Goal: Find specific page/section: Find specific page/section

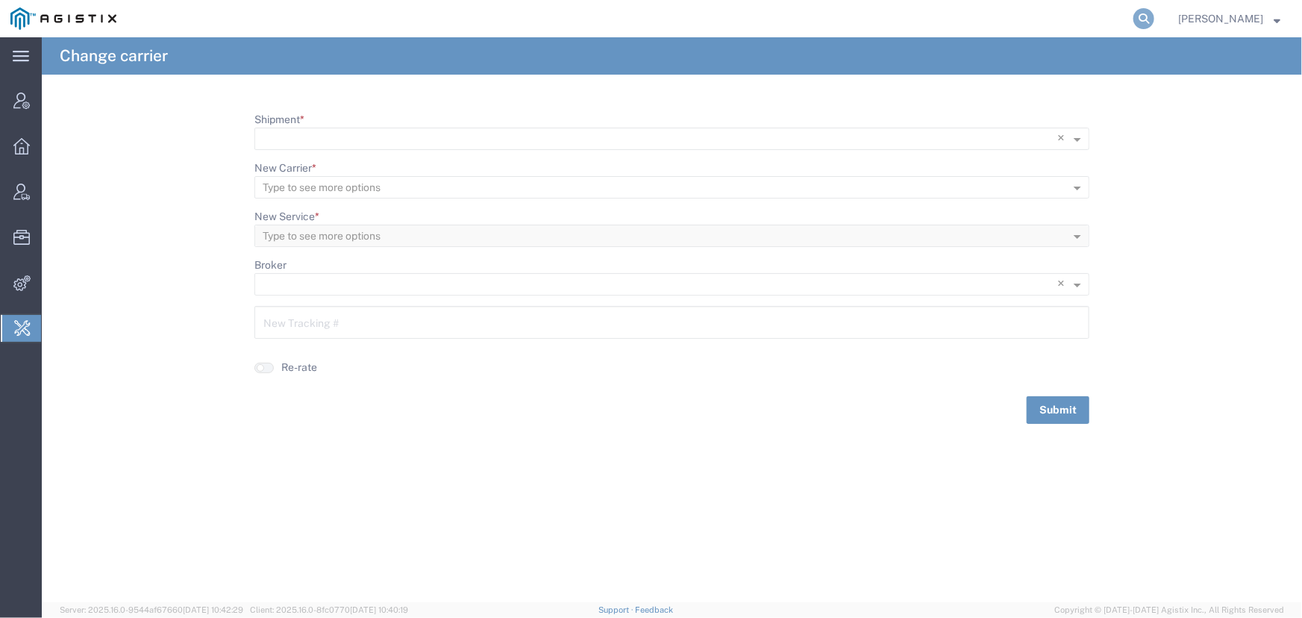
click at [1144, 18] on icon at bounding box center [1143, 18] width 21 height 21
type input "offline@technogel.com"
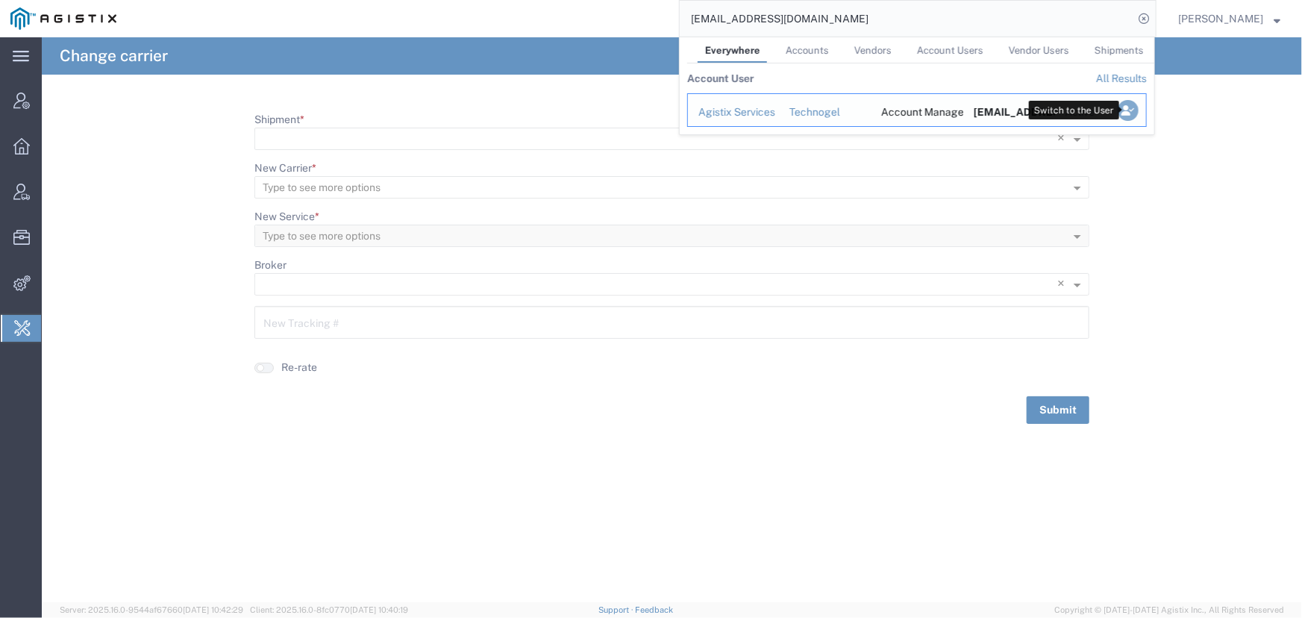
click at [1123, 109] on icon "Search Results" at bounding box center [1127, 110] width 21 height 21
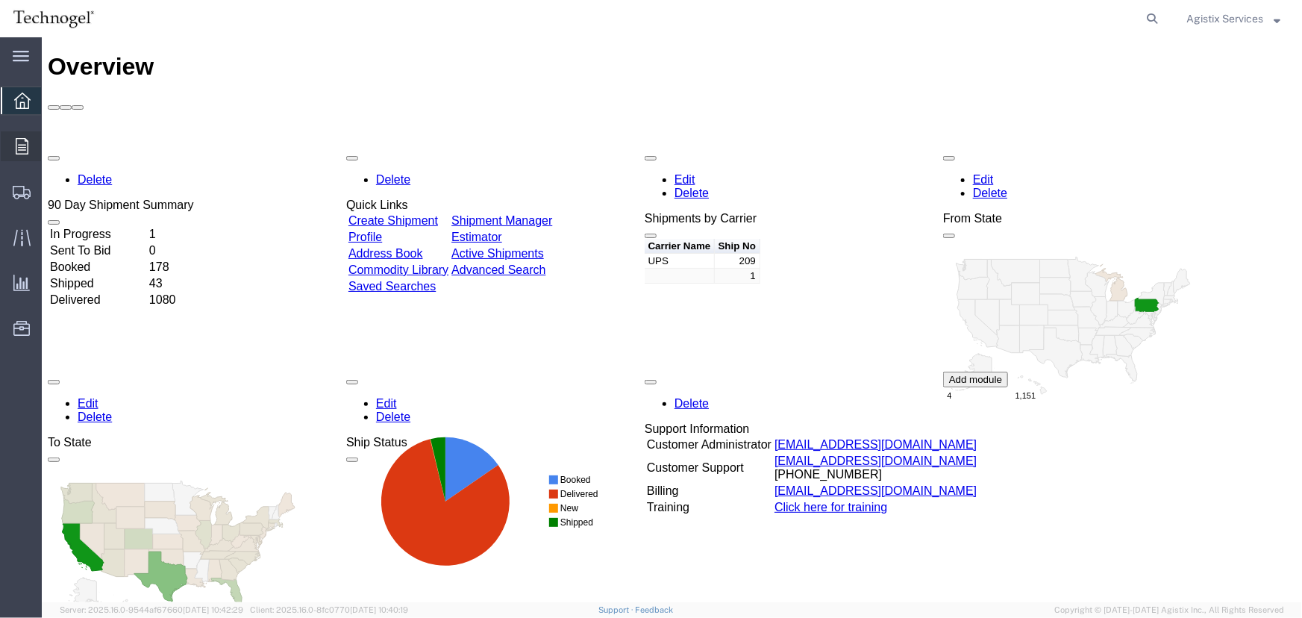
click at [19, 141] on icon at bounding box center [22, 146] width 13 height 16
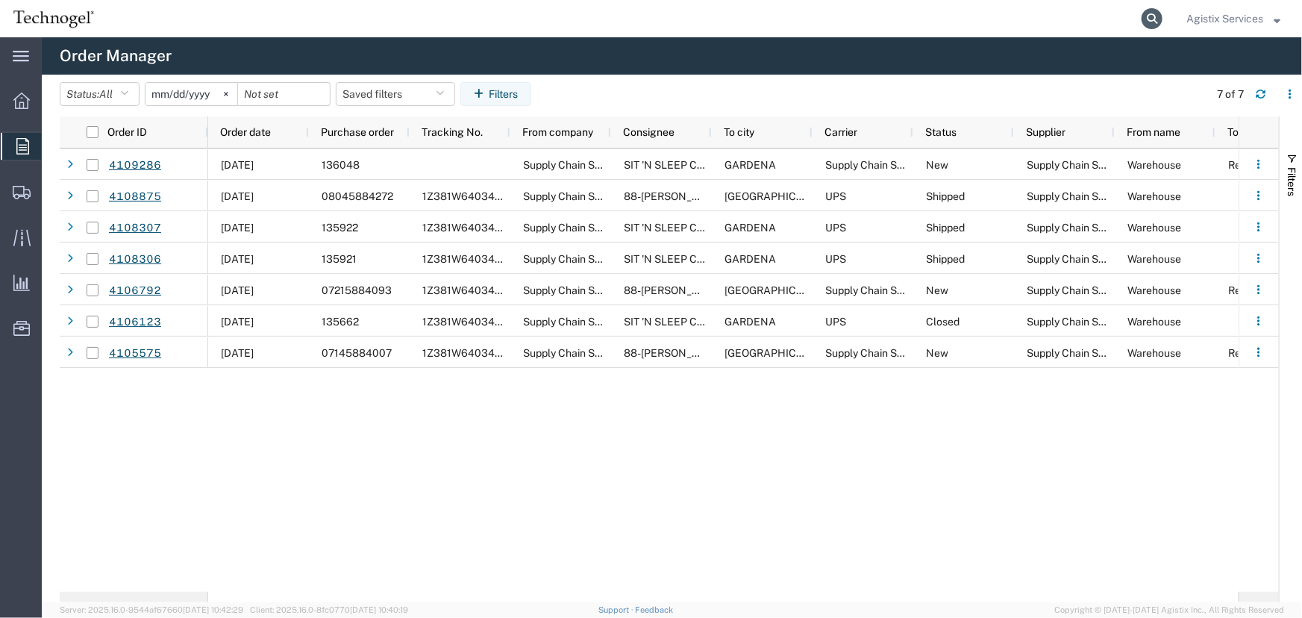
click at [1144, 15] on icon at bounding box center [1151, 18] width 21 height 21
click at [1223, 17] on span "Agistix Services" at bounding box center [1224, 18] width 77 height 16
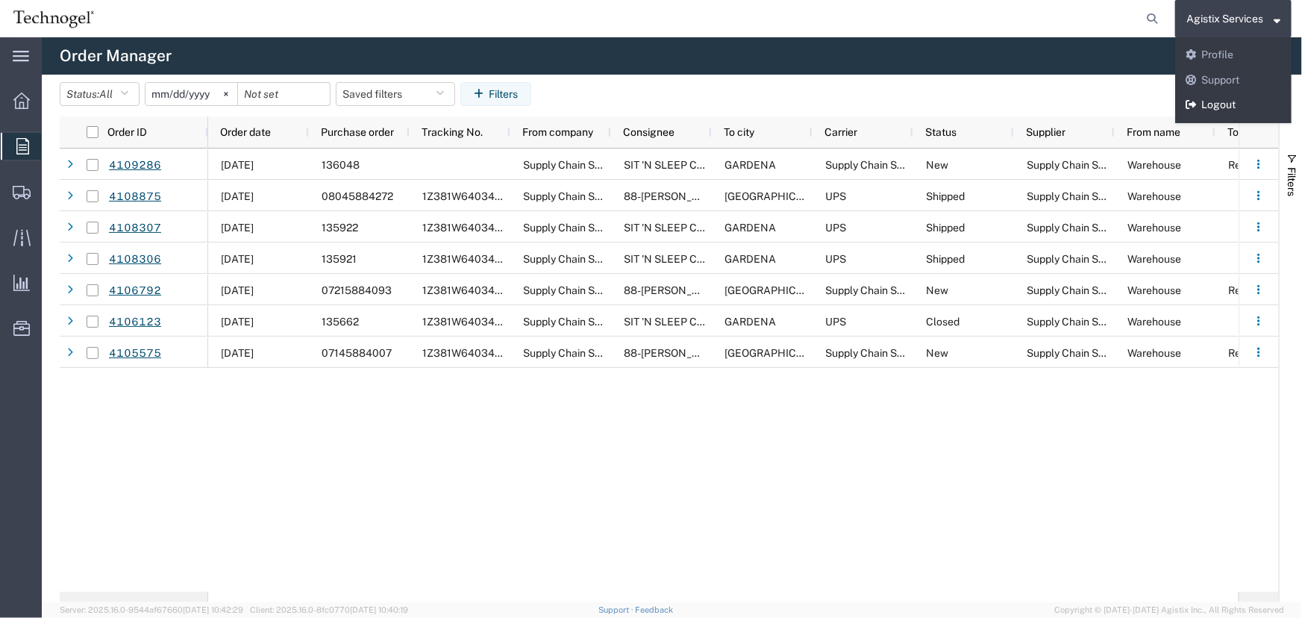
click at [1217, 98] on link "Logout" at bounding box center [1233, 104] width 116 height 25
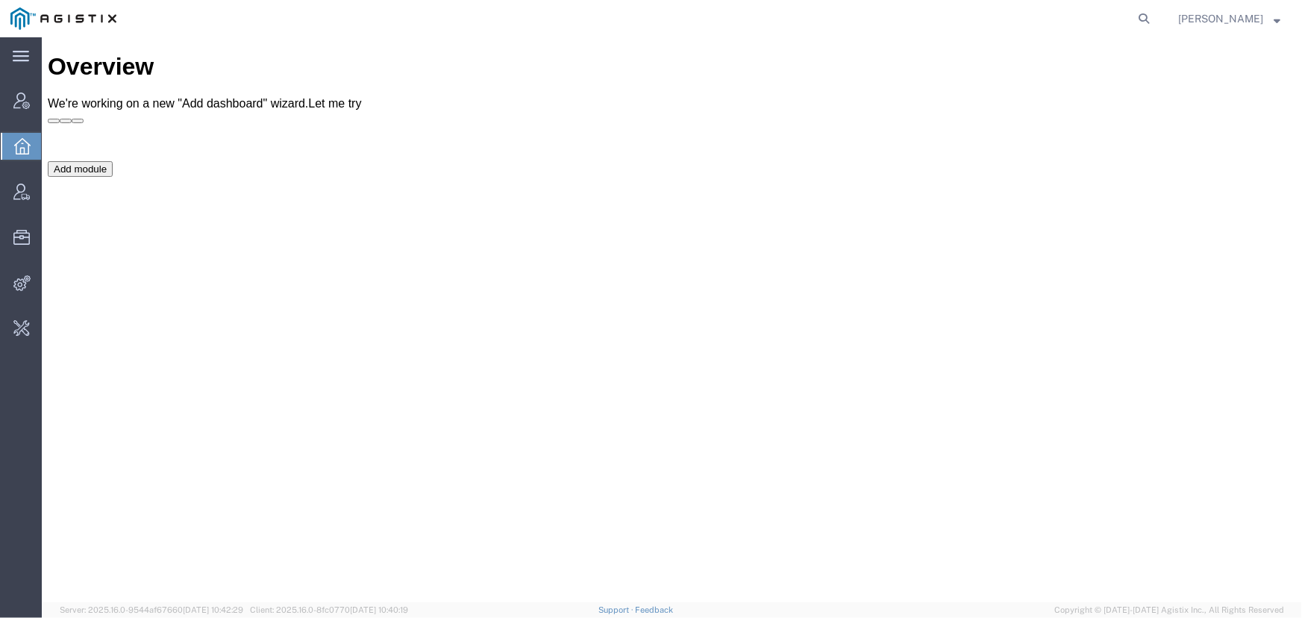
click at [740, 26] on agx-global-search at bounding box center [917, 18] width 477 height 37
click at [1137, 15] on icon at bounding box center [1143, 18] width 21 height 21
type input "offline@cardi"
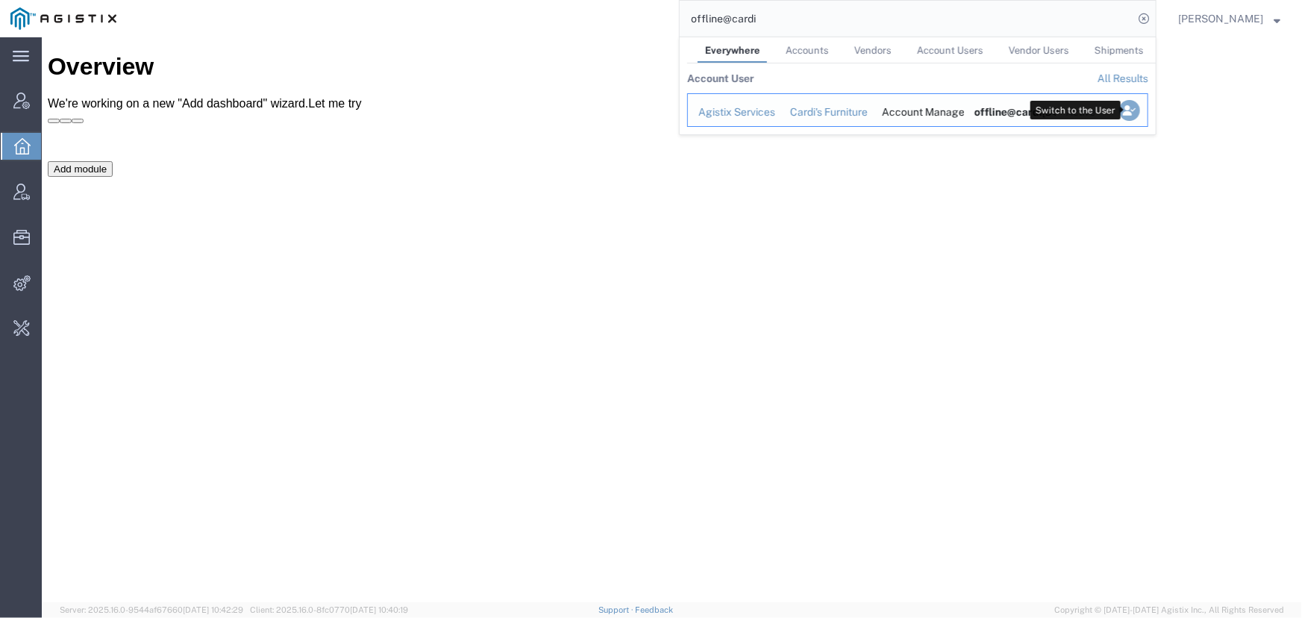
click at [1129, 112] on icon "Search Results" at bounding box center [1129, 110] width 21 height 21
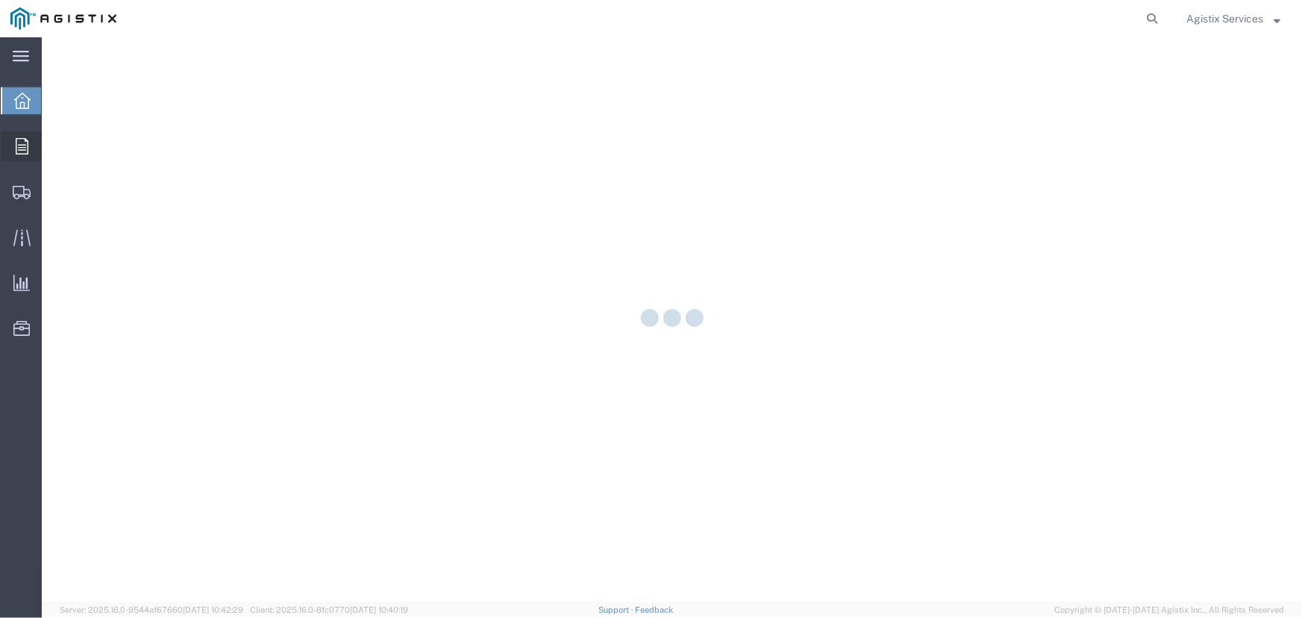
click at [19, 145] on icon at bounding box center [22, 146] width 13 height 16
